Goal: Information Seeking & Learning: Learn about a topic

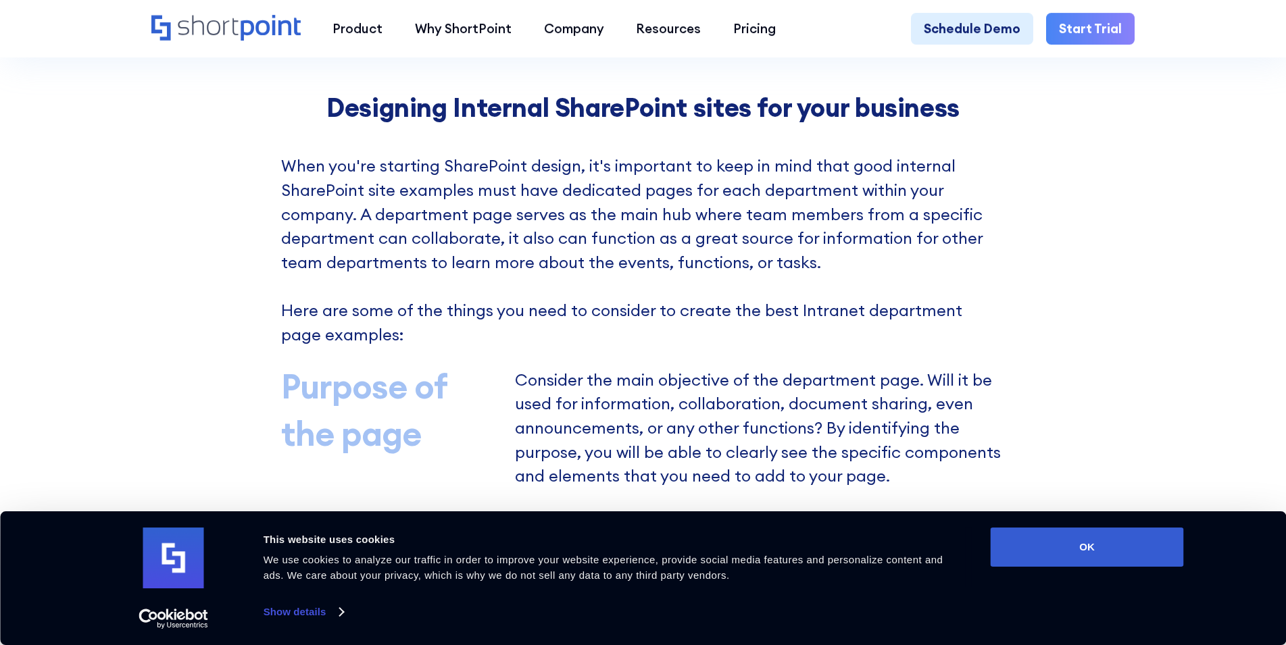
scroll to position [1106, 0]
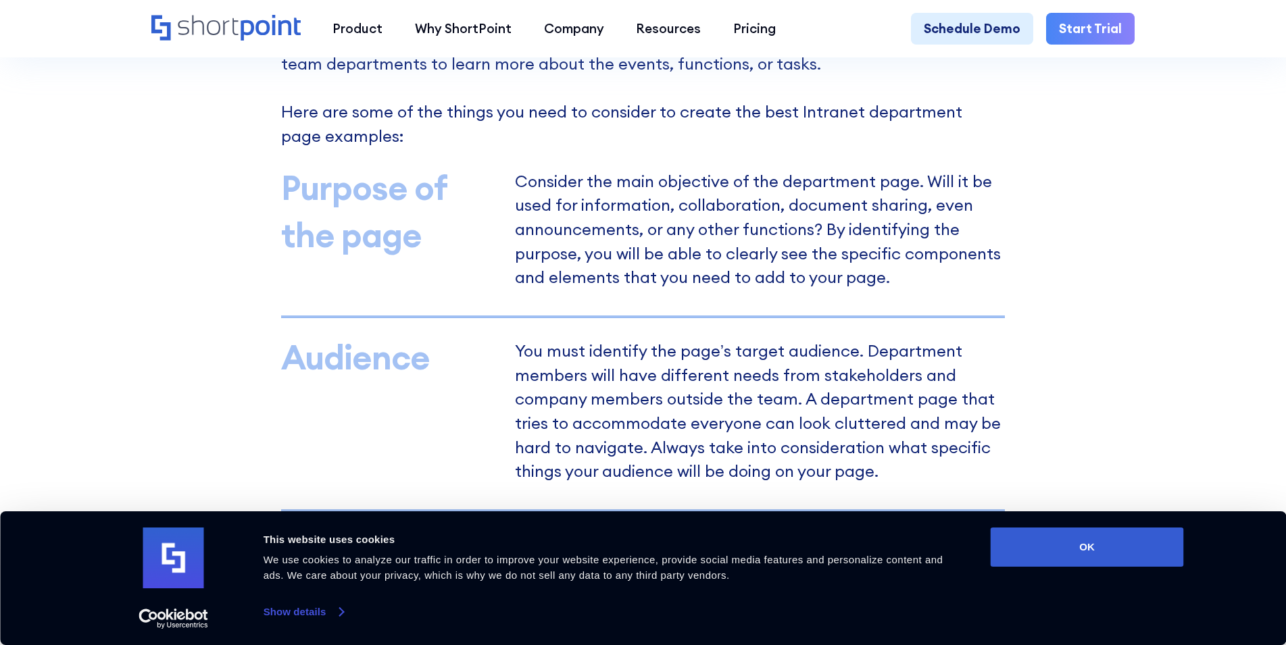
click at [331, 618] on link "Show details" at bounding box center [304, 612] width 80 height 20
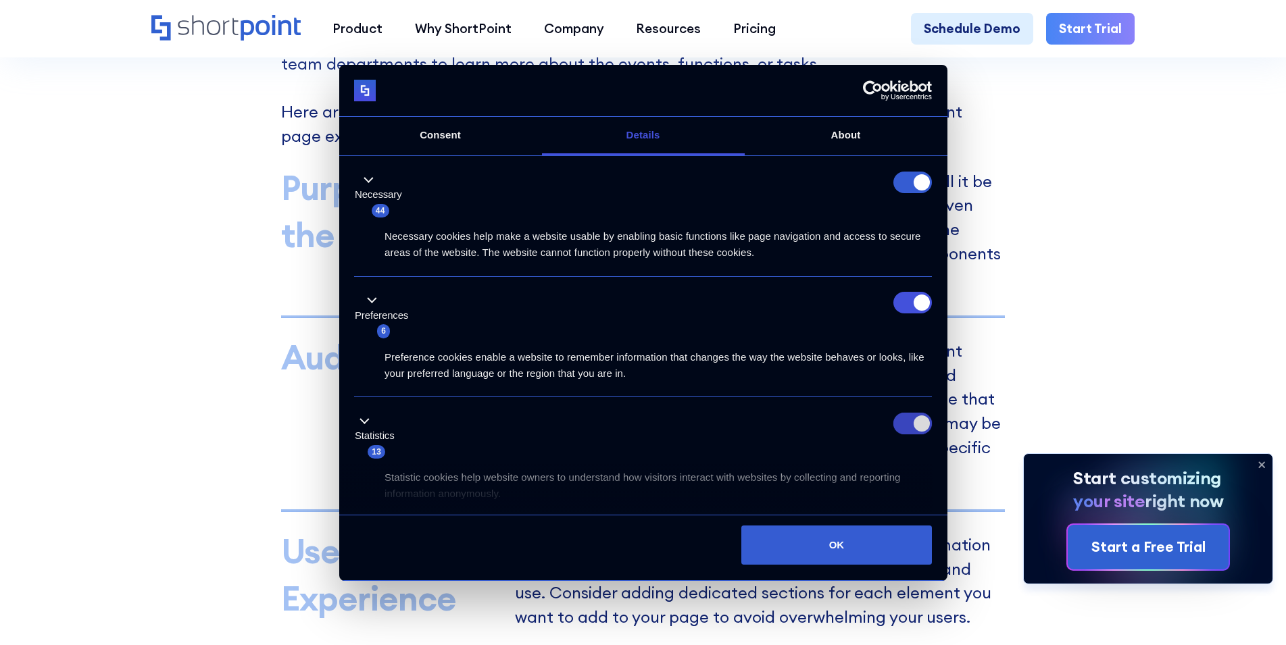
click at [906, 424] on input "Statistics" at bounding box center [913, 424] width 39 height 22
checkbox input "false"
click at [917, 303] on input "Preferences" at bounding box center [913, 303] width 39 height 22
checkbox input "false"
click at [900, 187] on form at bounding box center [913, 183] width 39 height 22
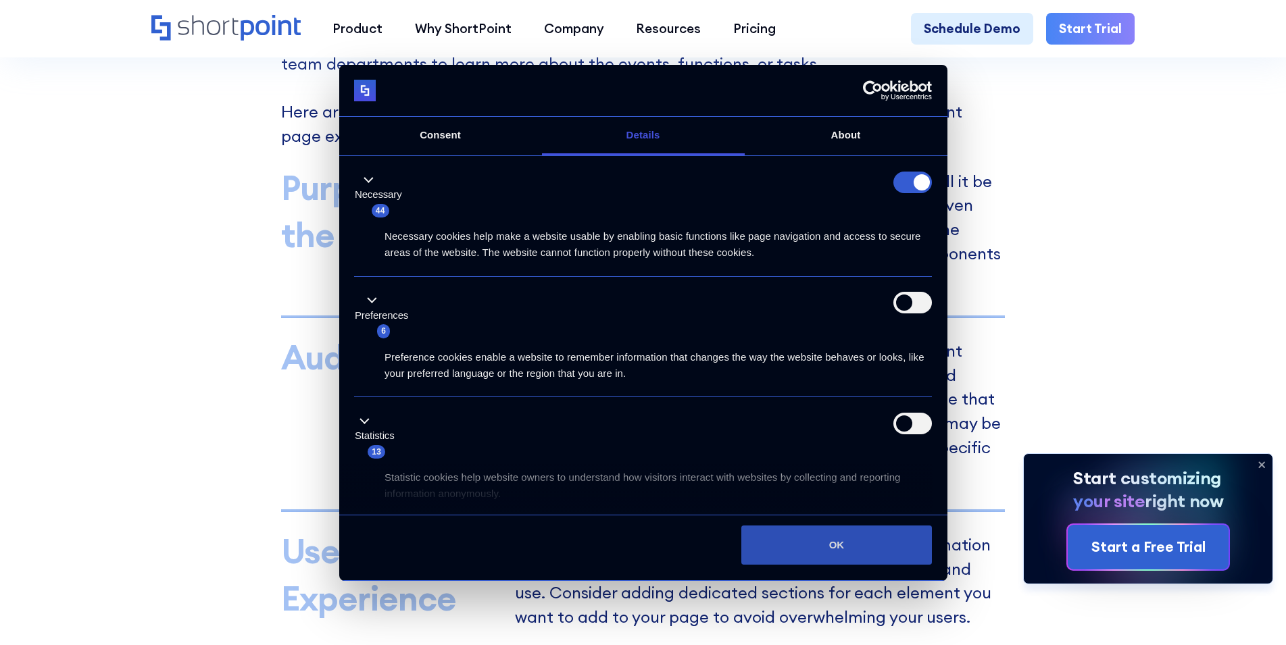
click at [792, 552] on button "OK" at bounding box center [836, 545] width 191 height 39
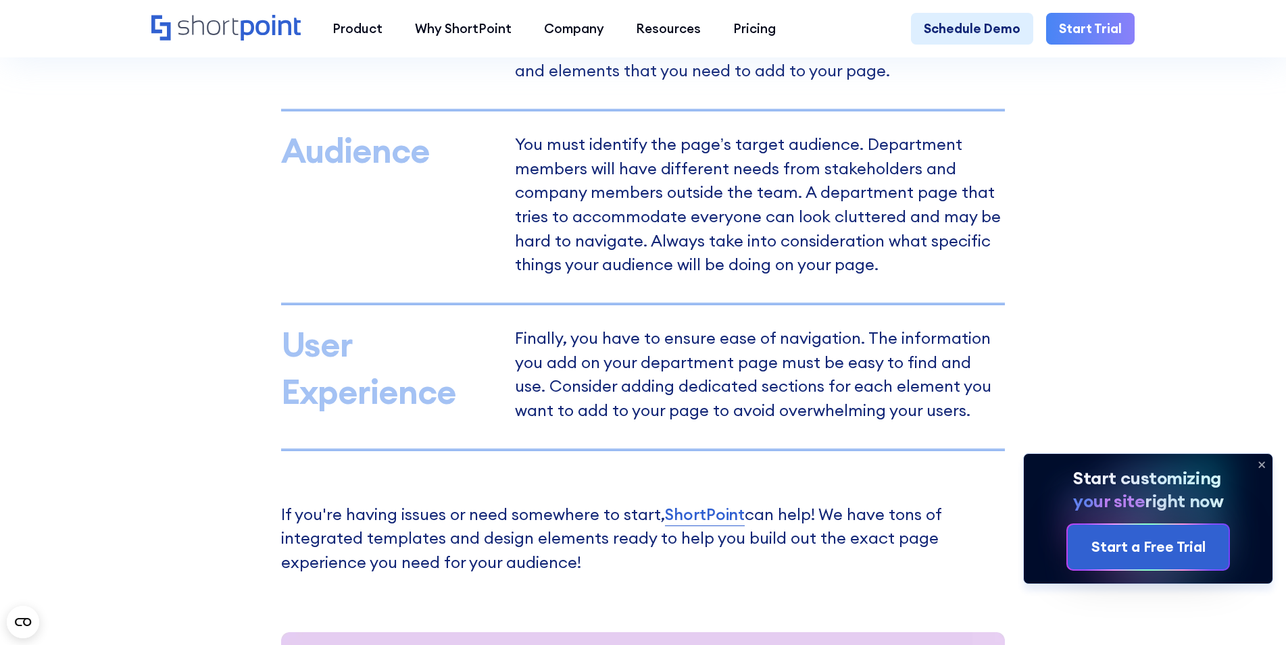
scroll to position [1520, 0]
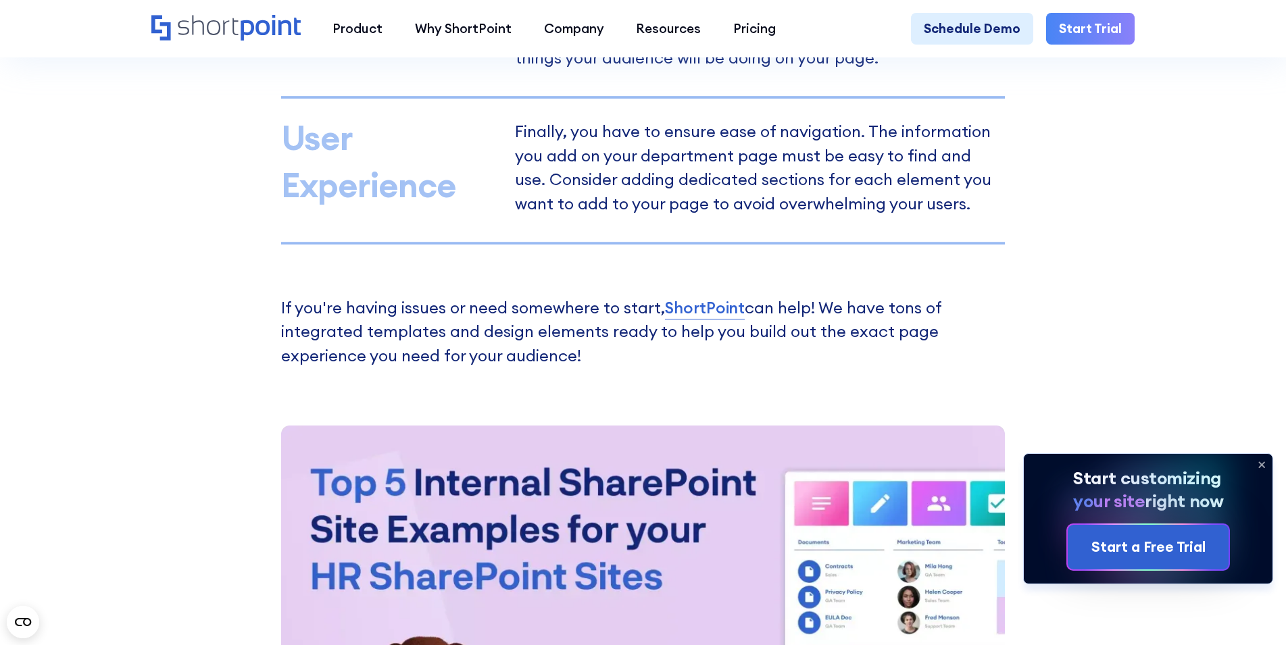
click at [1264, 467] on icon at bounding box center [1262, 465] width 22 height 22
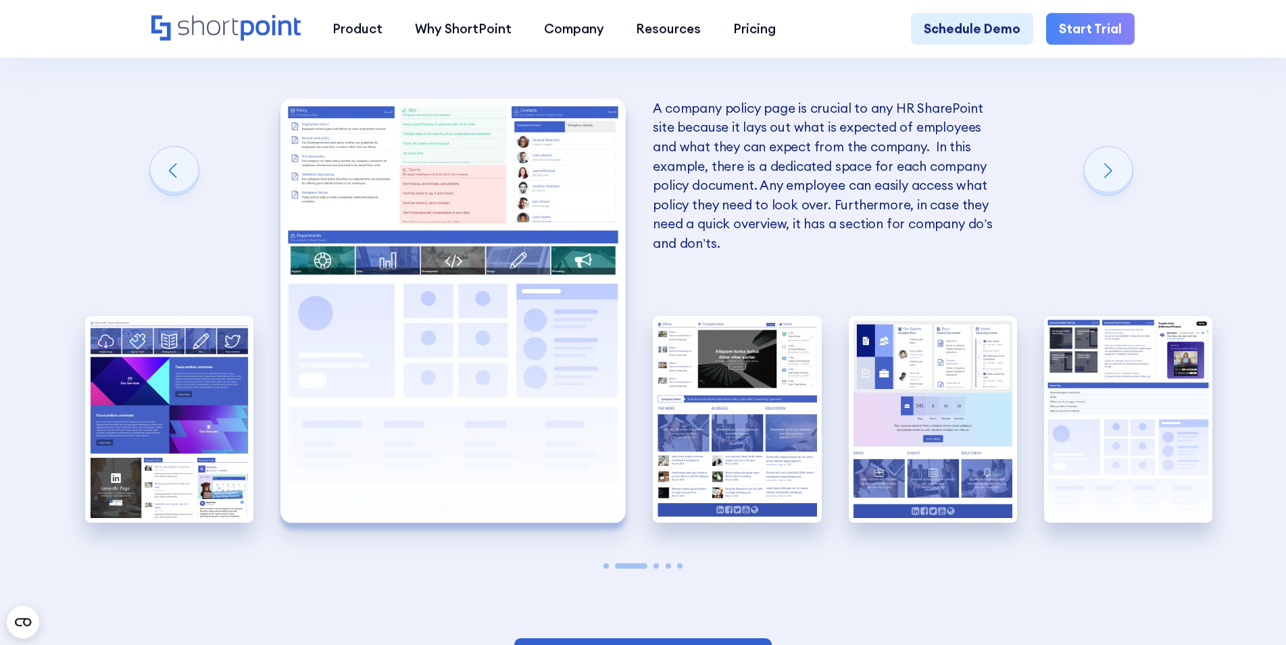
scroll to position [2830, 0]
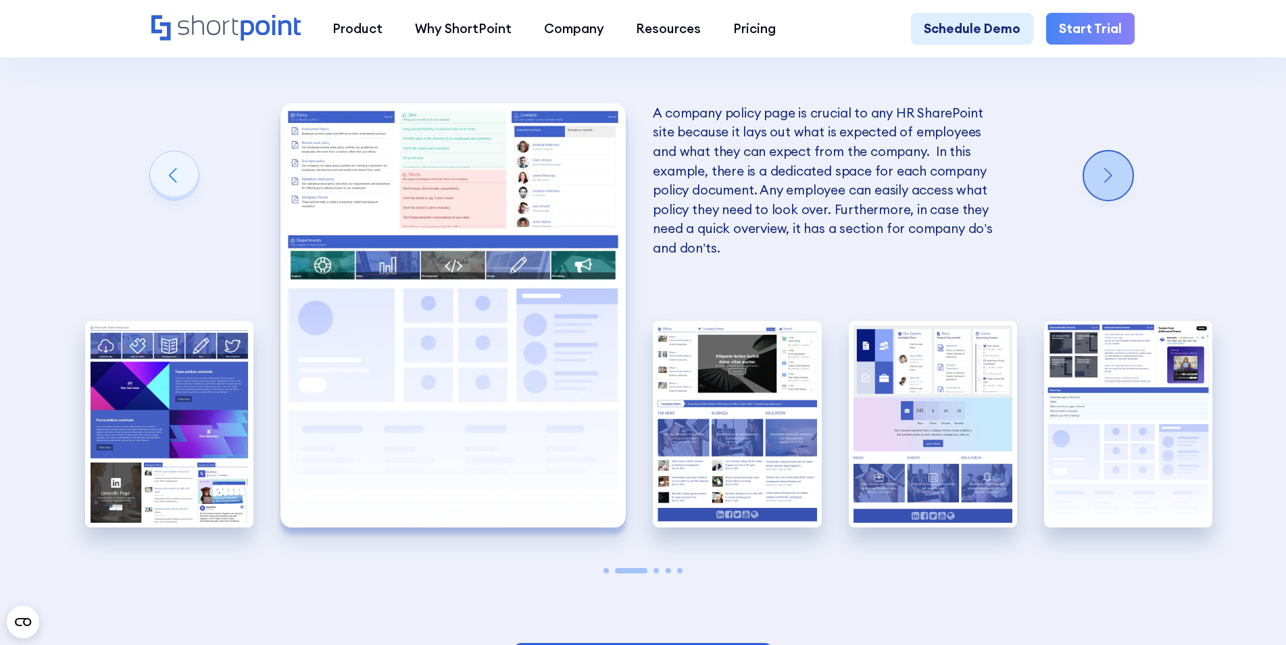
click at [1106, 200] on div "Next slide" at bounding box center [1108, 175] width 49 height 49
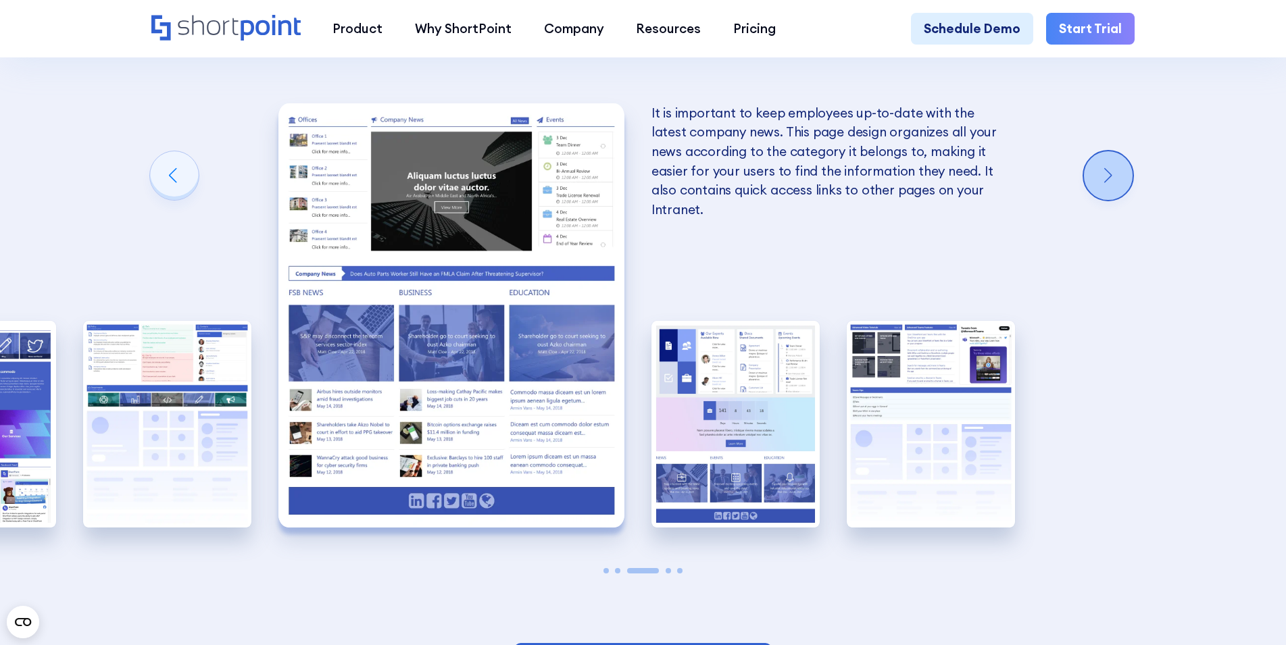
click at [1106, 200] on div "Next slide" at bounding box center [1108, 175] width 49 height 49
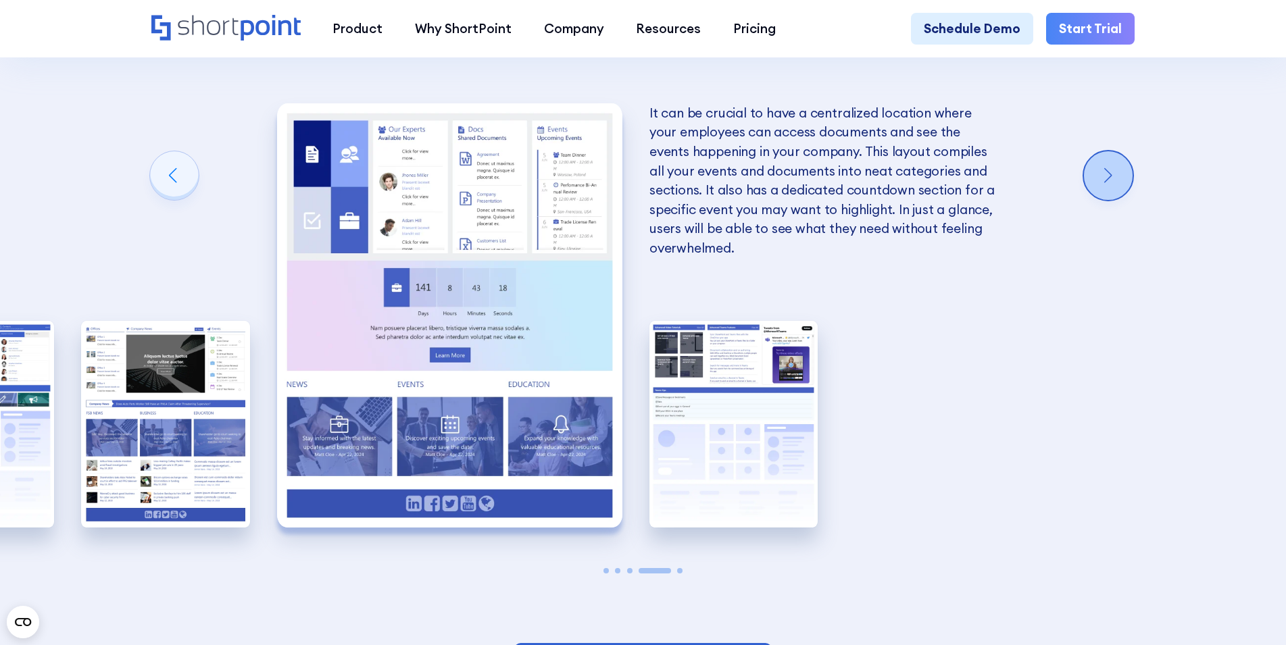
click at [1105, 200] on div "Next slide" at bounding box center [1108, 175] width 49 height 49
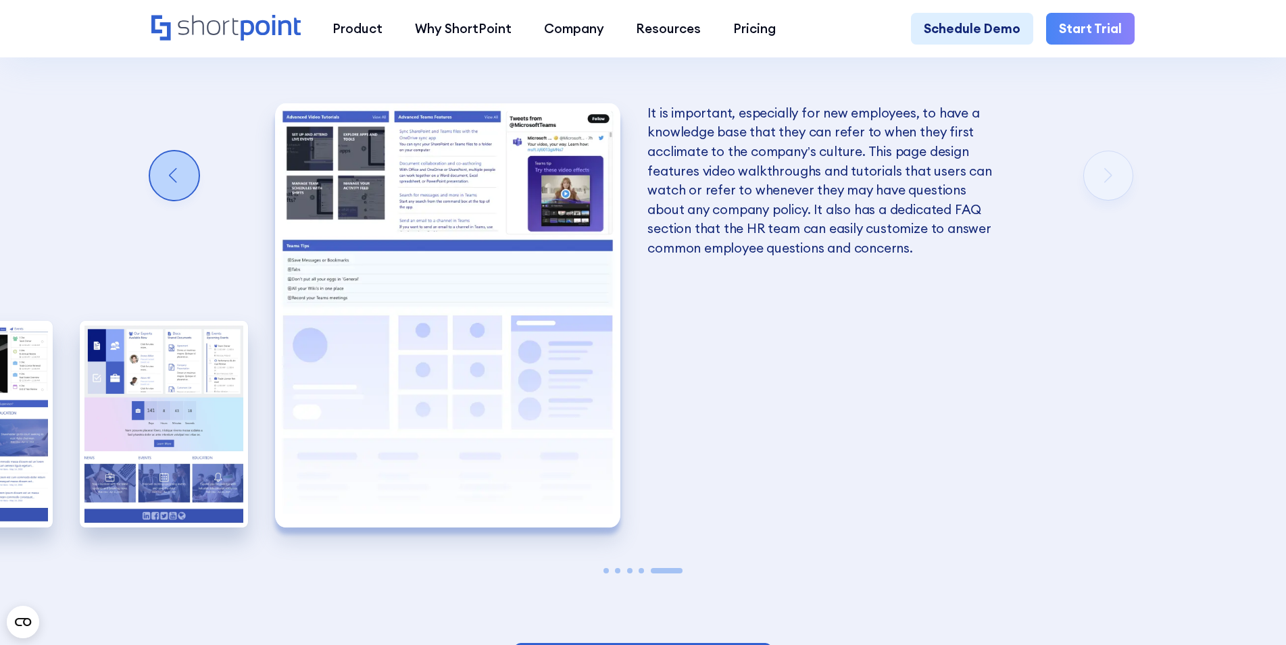
click at [182, 200] on div "Previous slide" at bounding box center [174, 175] width 49 height 49
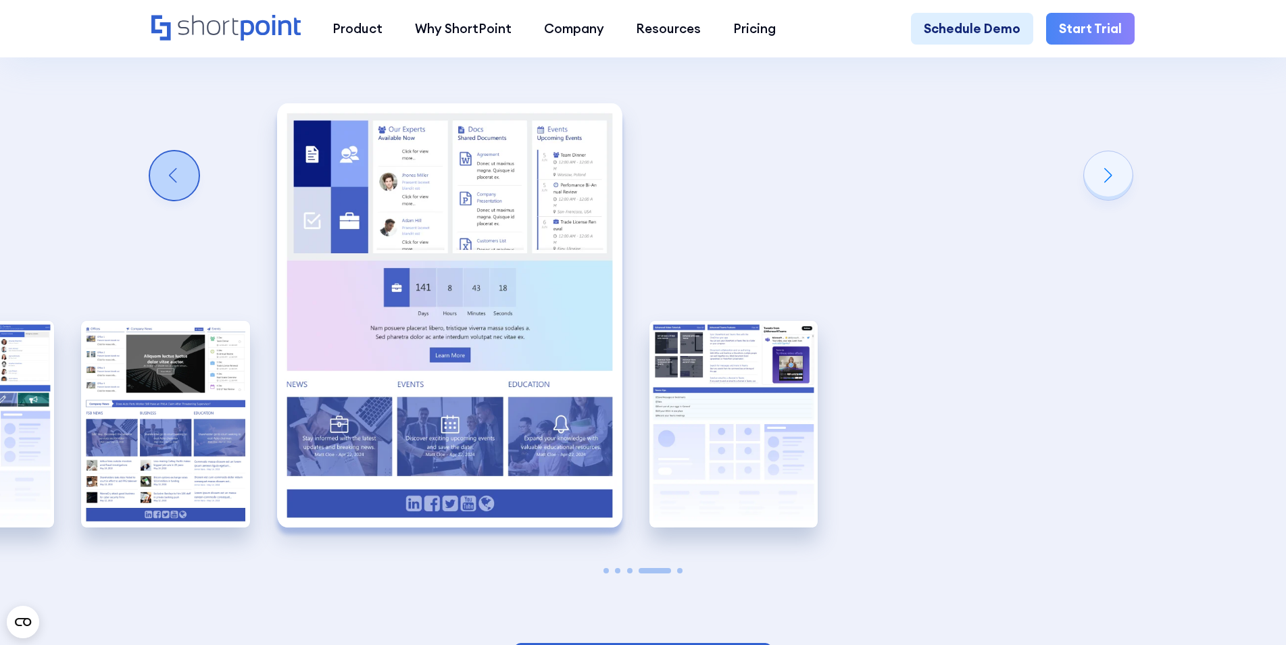
click at [181, 200] on div "Previous slide" at bounding box center [174, 175] width 49 height 49
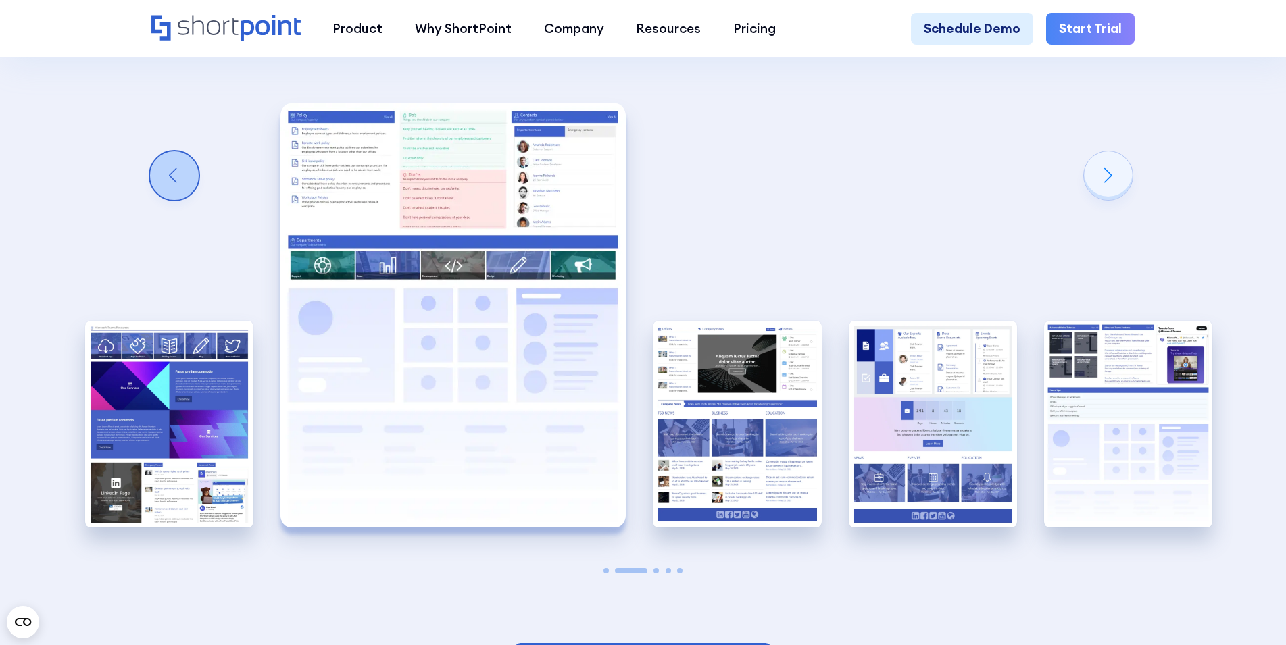
click at [181, 200] on div "Previous slide" at bounding box center [174, 175] width 49 height 49
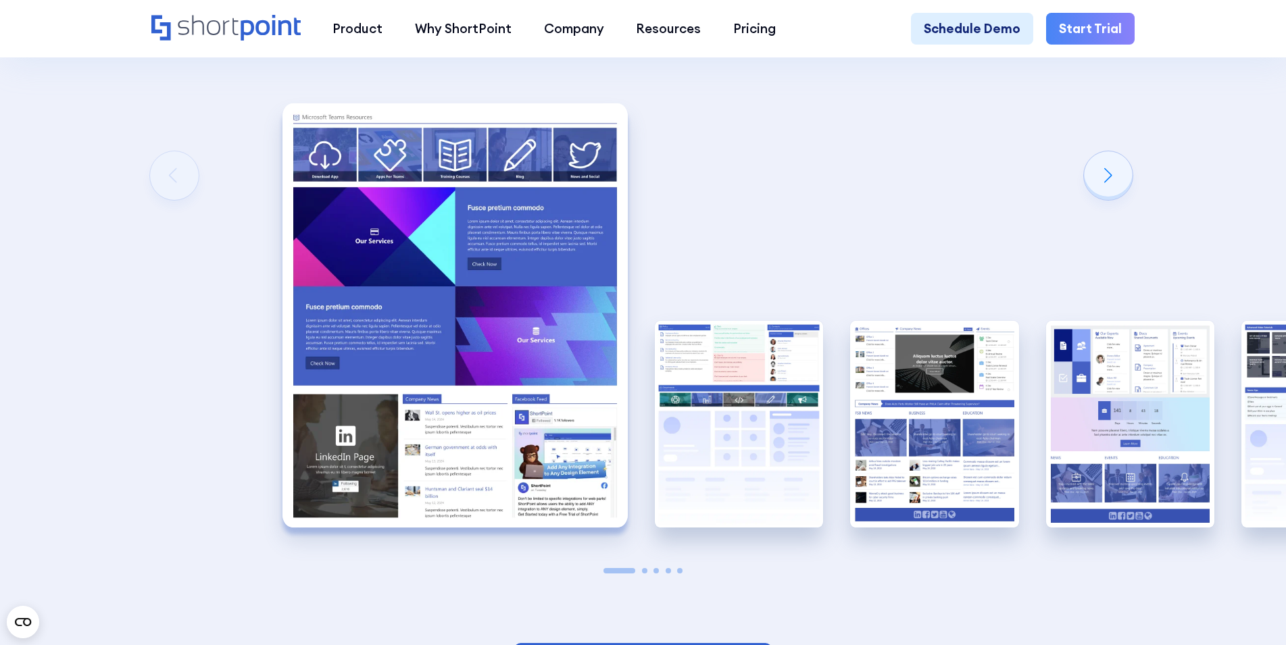
click at [181, 200] on div "Creating an HR SharePoint site Now that you know what to consider when creating…" at bounding box center [643, 142] width 1286 height 1171
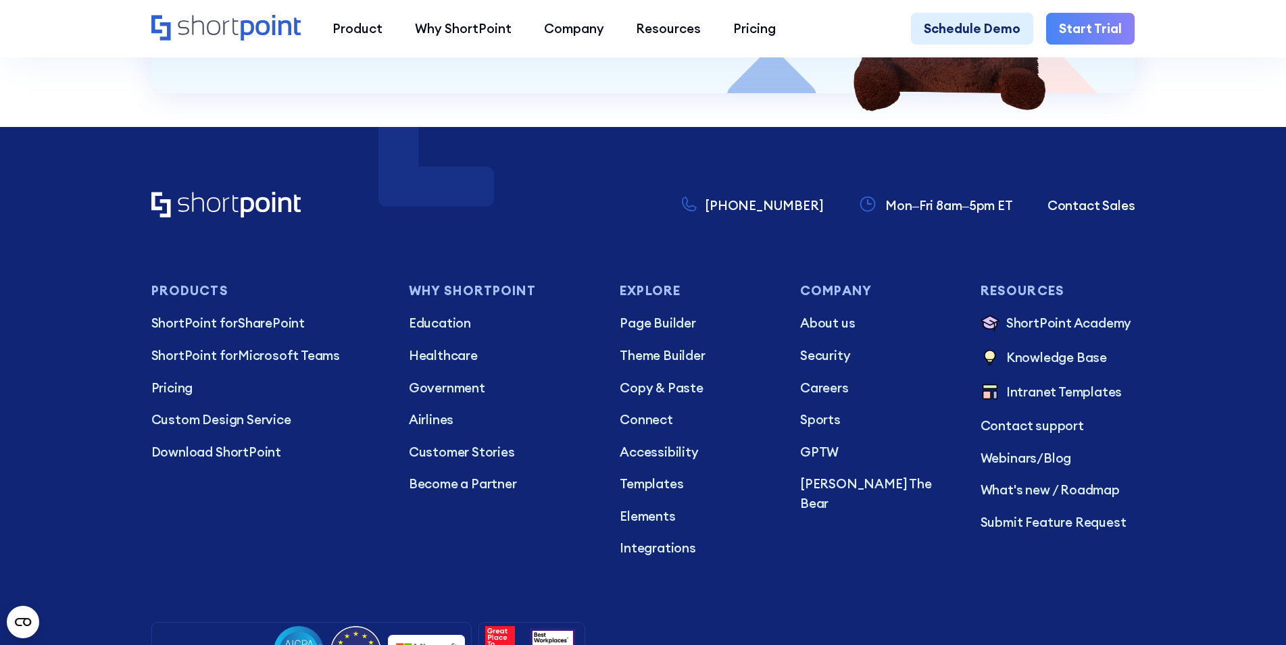
scroll to position [5105, 0]
